Goal: Information Seeking & Learning: Learn about a topic

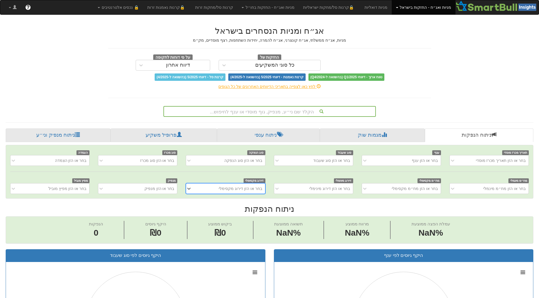
scroll to position [0, 5]
click at [281, 114] on div "הקלד שם ני״ע, מנפיק, גוף מוסדי או ענף לחיפוש..." at bounding box center [269, 112] width 211 height 10
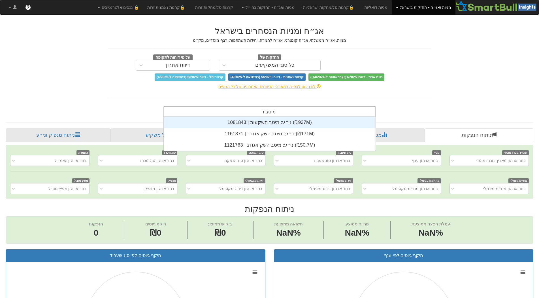
scroll to position [34, 0]
type input "מיטב הש"
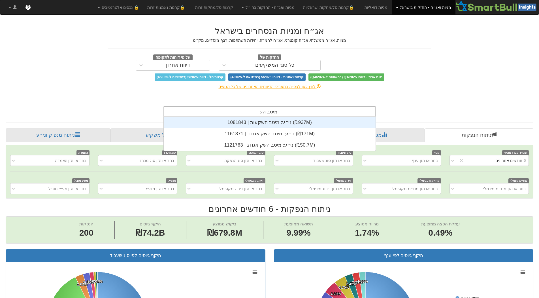
scroll to position [0, 0]
click at [269, 119] on div "ני״ע: ‏מיטב השקעות | 1081843 ‎(₪937M)‎" at bounding box center [270, 122] width 212 height 11
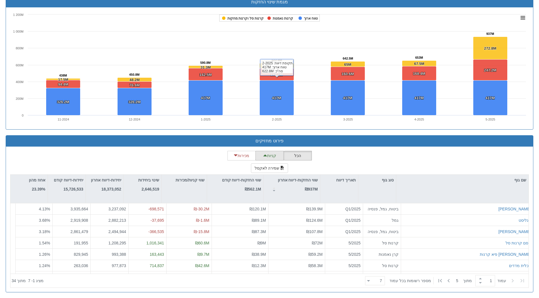
scroll to position [380, 0]
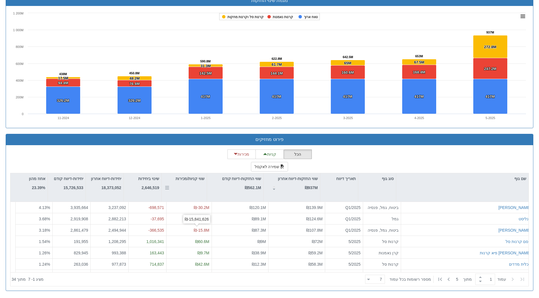
click at [192, 189] on div "שווי קניות/מכירות" at bounding box center [184, 187] width 45 height 28
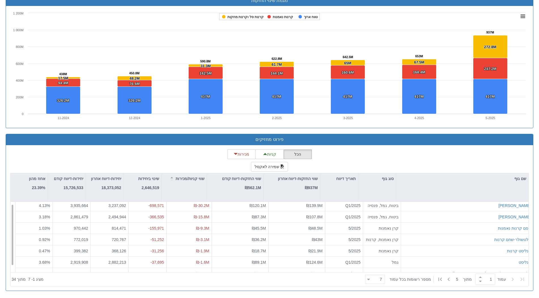
scroll to position [0, 0]
